Goal: Task Accomplishment & Management: Complete application form

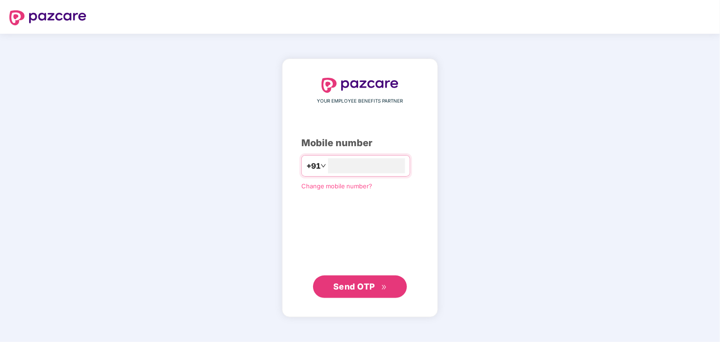
type input "**********"
click at [379, 287] on span "Send OTP" at bounding box center [360, 287] width 54 height 13
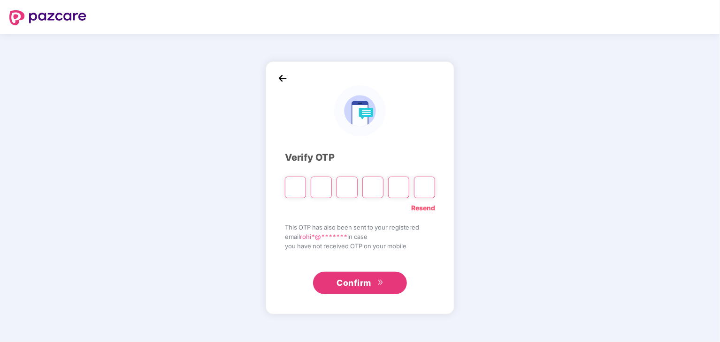
type input "*"
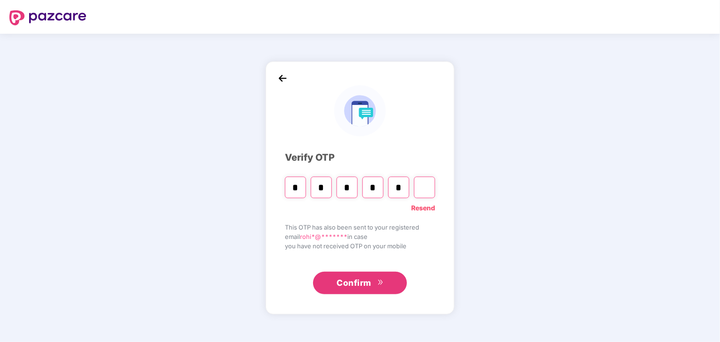
type input "*"
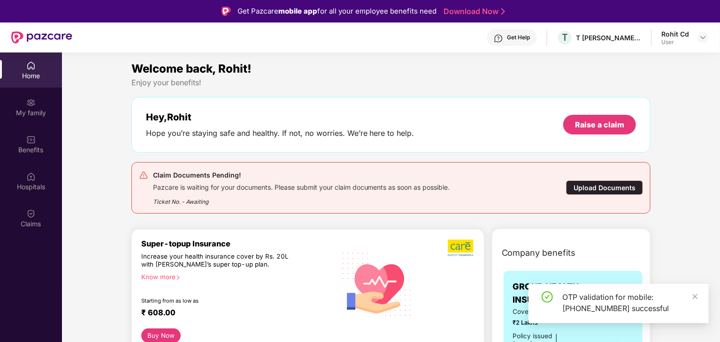
click at [578, 189] on div "Upload Documents" at bounding box center [604, 188] width 77 height 15
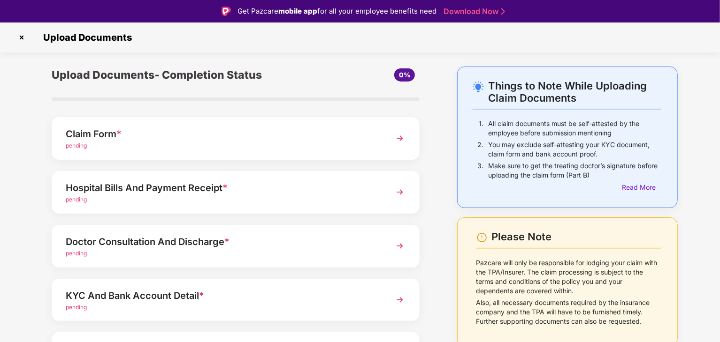
click at [400, 144] on img at bounding box center [399, 138] width 17 height 17
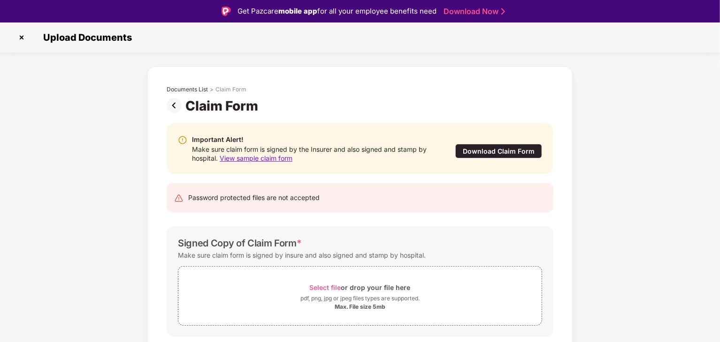
click at [278, 158] on span "View sample claim form" at bounding box center [256, 158] width 73 height 8
click at [496, 151] on div "Download Claim Form" at bounding box center [498, 151] width 87 height 15
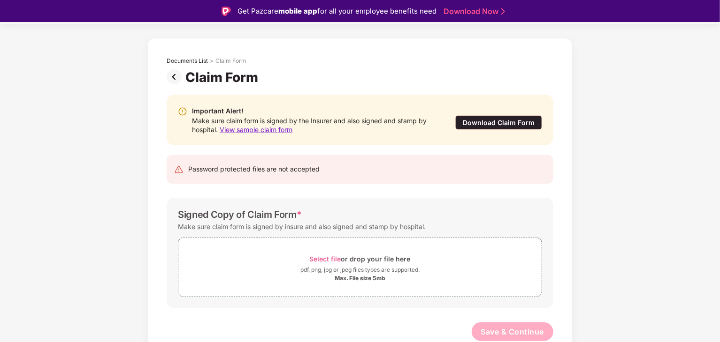
scroll to position [23, 0]
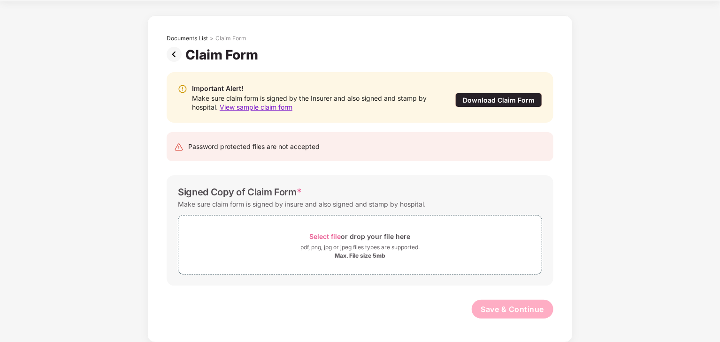
click at [285, 83] on div "Important Alert!" at bounding box center [314, 88] width 244 height 10
